Goal: Task Accomplishment & Management: Manage account settings

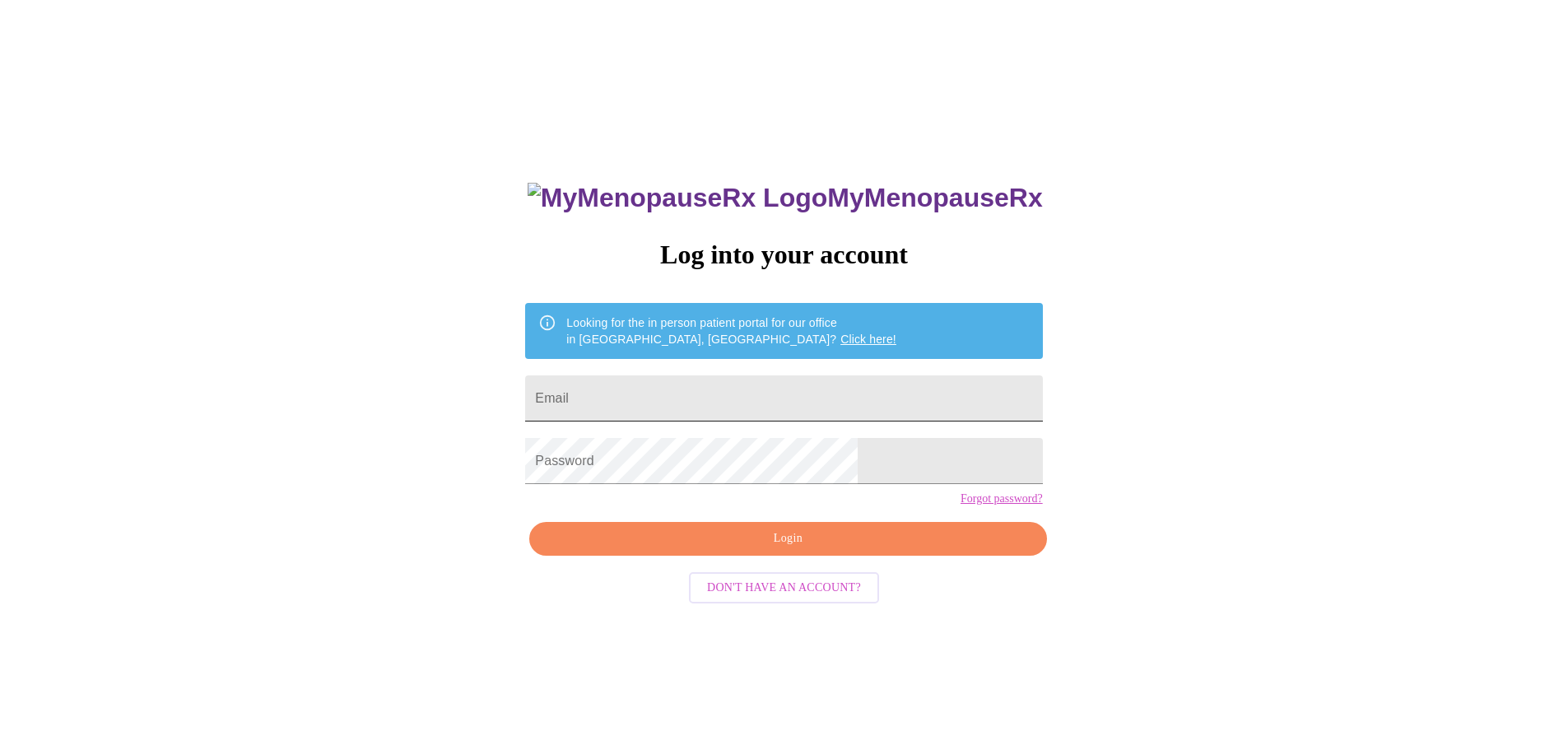
click at [716, 401] on input "Email" at bounding box center [783, 398] width 517 height 46
type input "jaslynfrench@gmail.com"
click at [718, 549] on span "Login" at bounding box center [787, 539] width 479 height 21
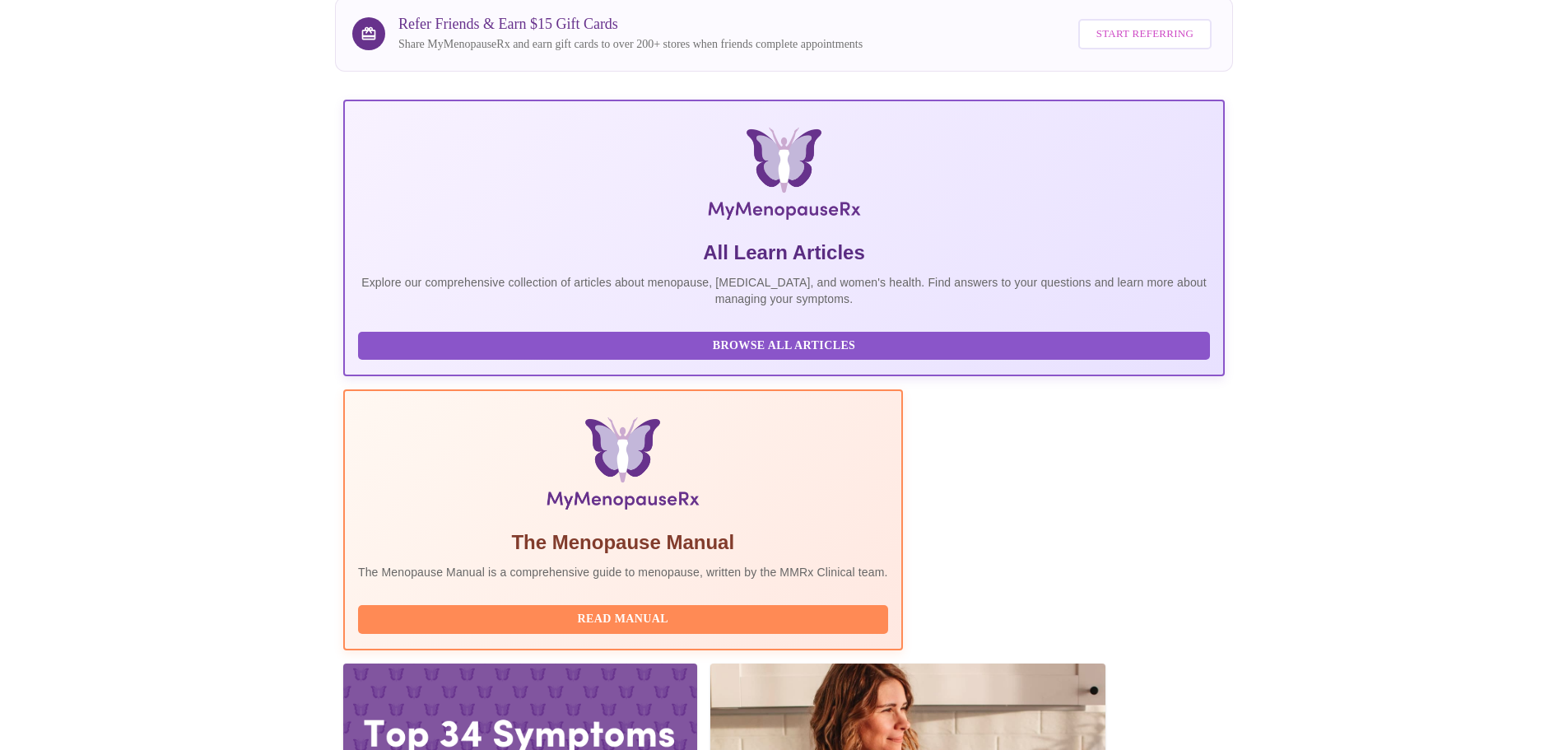
scroll to position [152, 0]
